Goal: Transaction & Acquisition: Purchase product/service

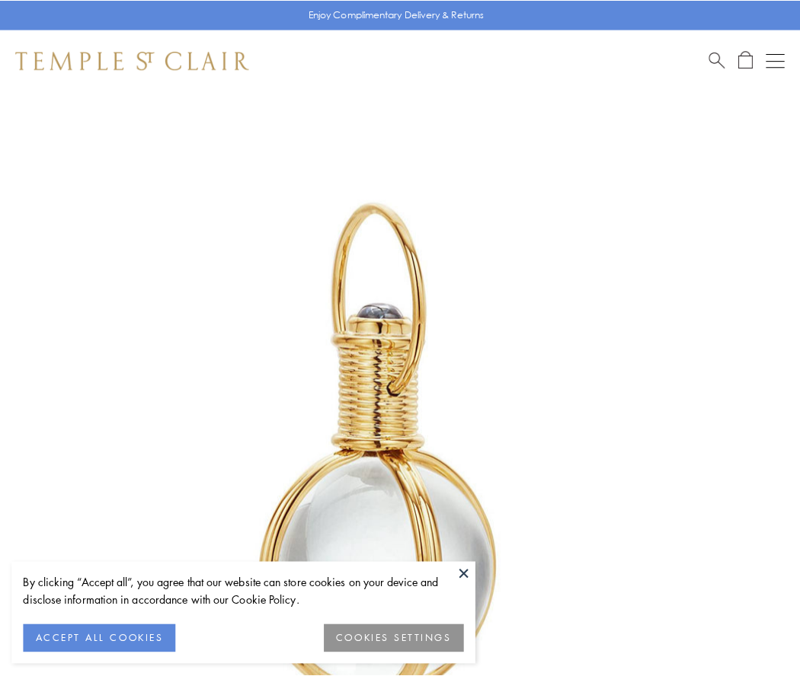
scroll to position [398, 0]
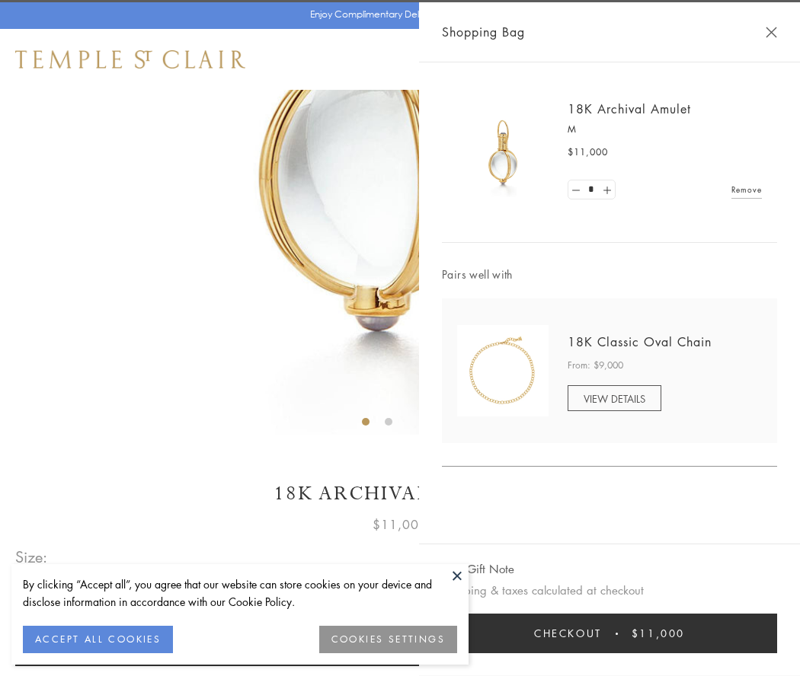
click at [609, 634] on button "Checkout $11,000" at bounding box center [609, 634] width 335 height 40
